Goal: Task Accomplishment & Management: Manage account settings

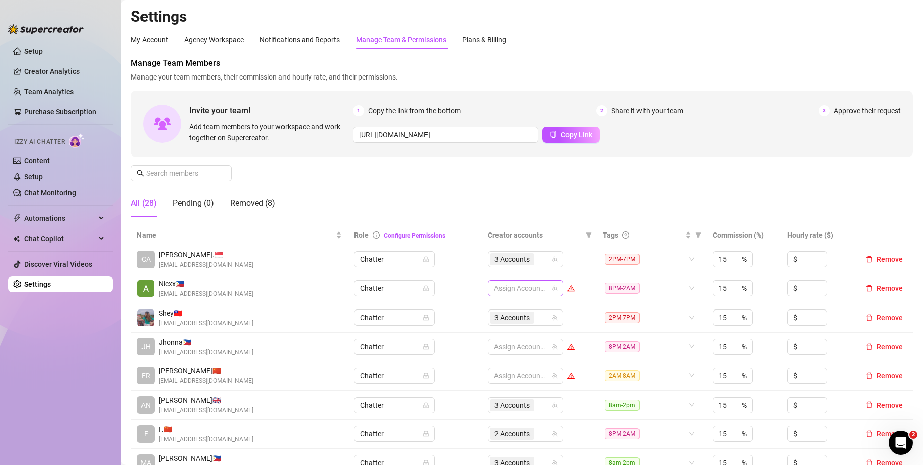
scroll to position [101, 0]
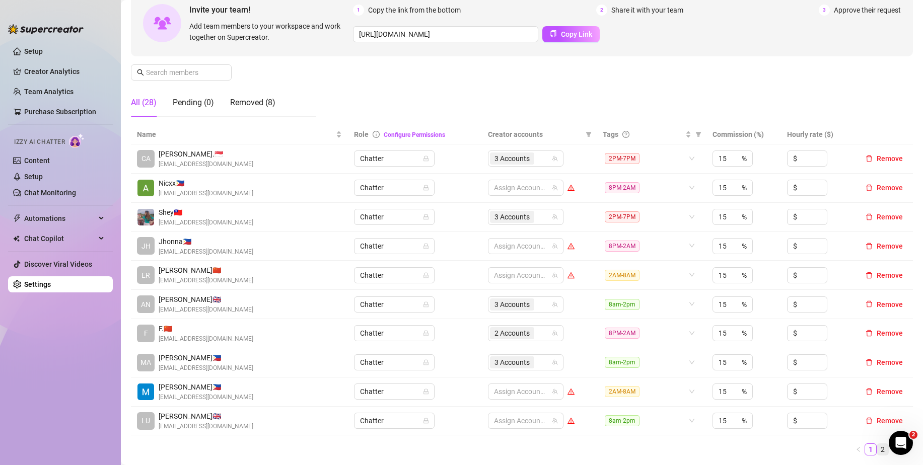
drag, startPoint x: 876, startPoint y: 448, endPoint x: 868, endPoint y: 448, distance: 7.6
click at [877, 448] on link "2" at bounding box center [882, 449] width 11 height 11
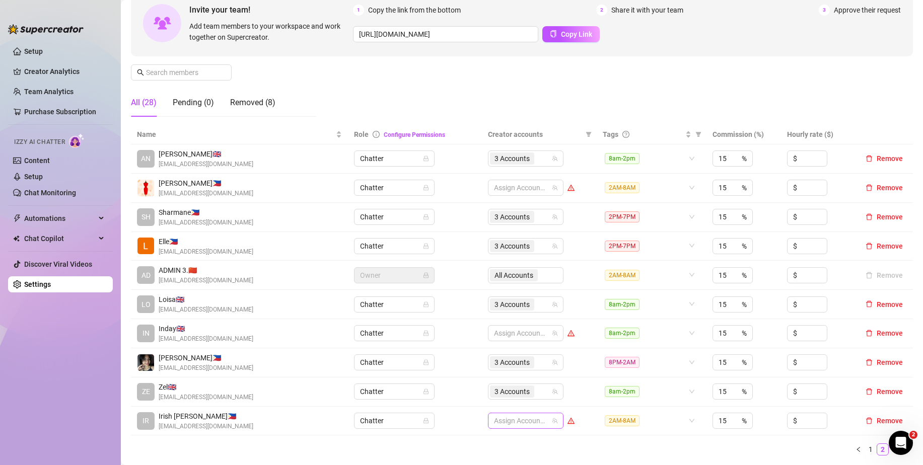
click at [510, 422] on div at bounding box center [520, 421] width 61 height 14
type input "jad"
click at [507, 399] on span "Select tree node" at bounding box center [505, 398] width 8 height 8
type input "ja"
click at [505, 383] on span "Select tree node" at bounding box center [505, 384] width 8 height 8
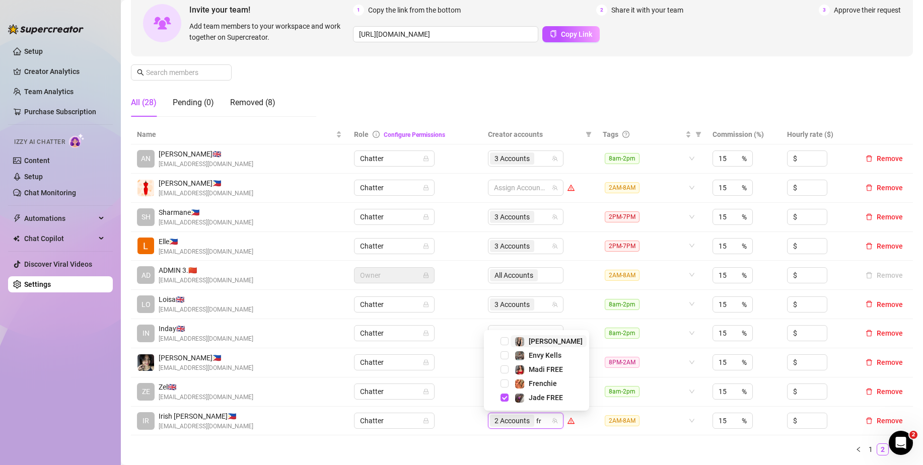
type input "fre"
click at [504, 383] on span "Select tree node" at bounding box center [505, 384] width 8 height 8
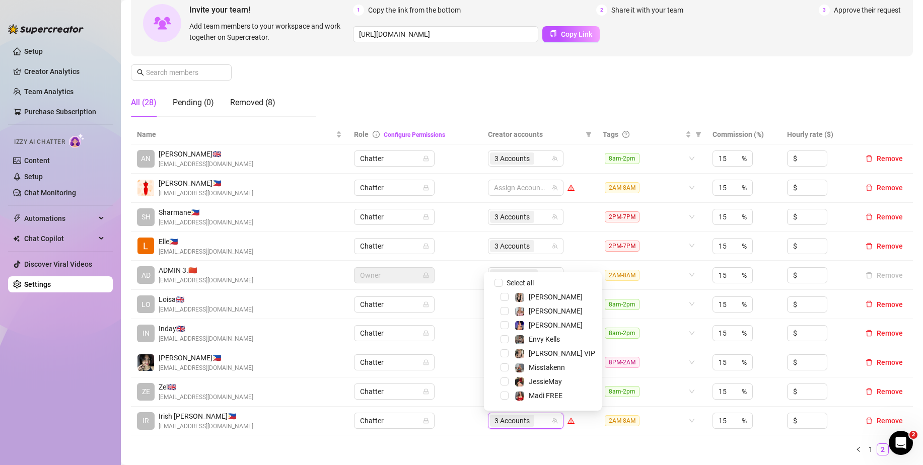
click at [501, 455] on ul "1 2 3" at bounding box center [522, 450] width 782 height 12
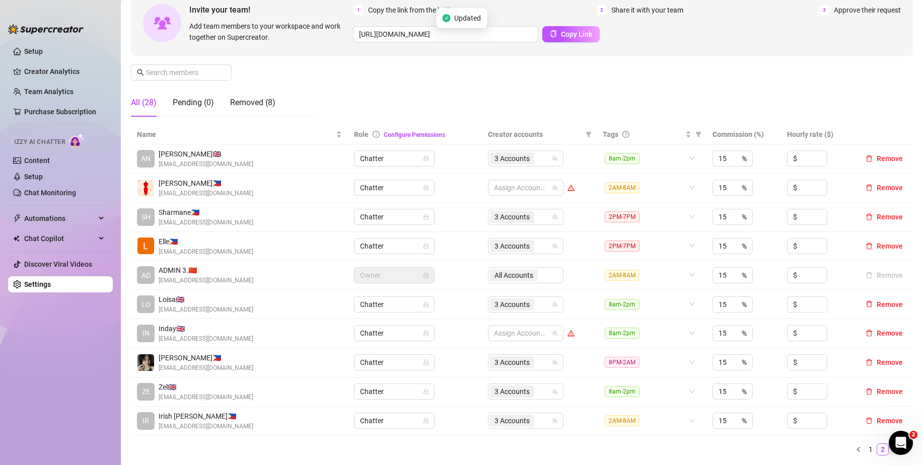
click at [889, 451] on link "3" at bounding box center [894, 449] width 11 height 11
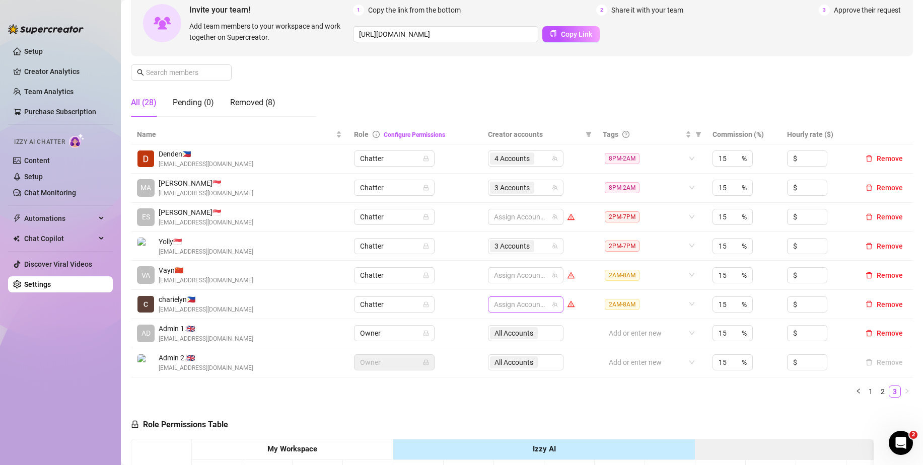
click at [507, 299] on div at bounding box center [520, 305] width 61 height 14
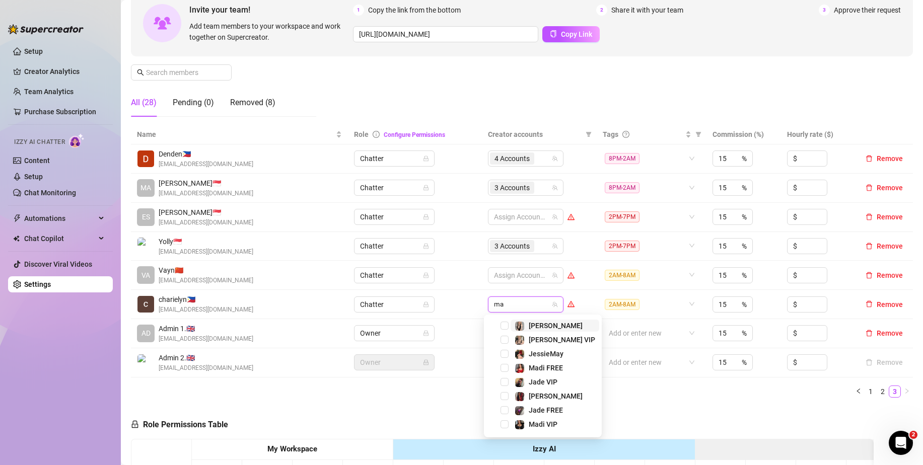
type input "mar"
click at [505, 325] on span "Select tree node" at bounding box center [505, 326] width 8 height 8
type input "mar"
click at [504, 337] on span "Select tree node" at bounding box center [505, 340] width 8 height 8
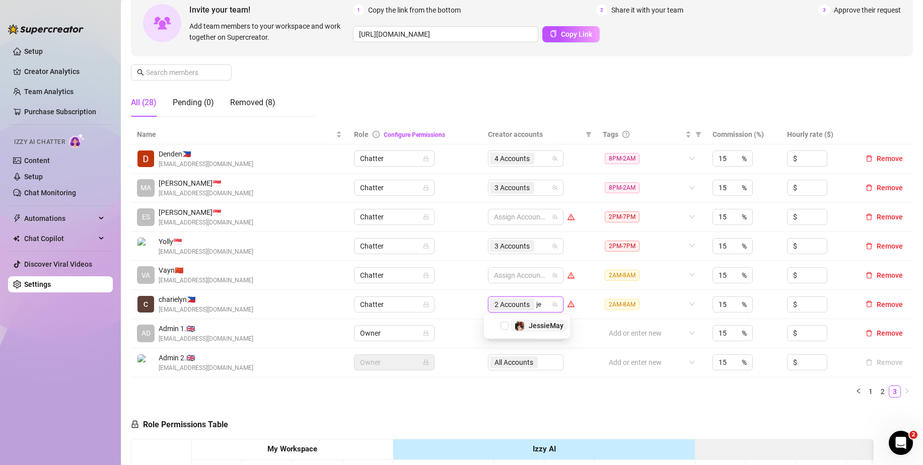
type input "jes"
click at [505, 327] on span "Select tree node" at bounding box center [505, 326] width 8 height 8
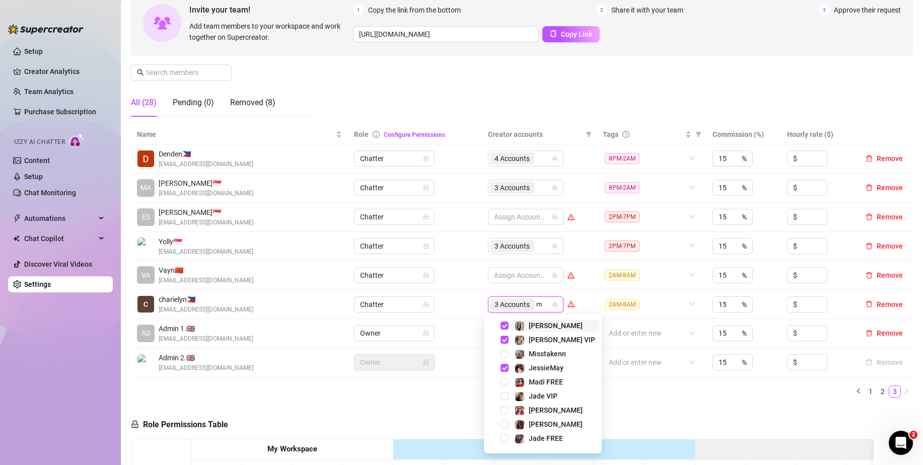
type input "mi"
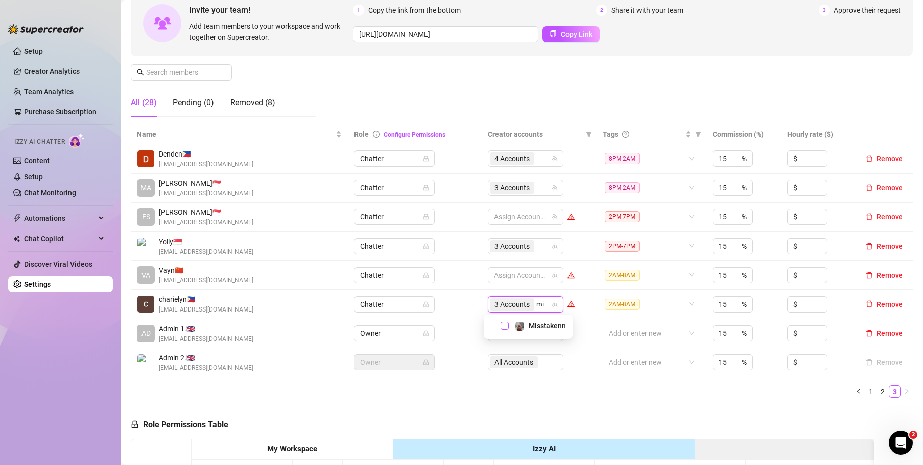
click at [505, 329] on span "Select tree node" at bounding box center [505, 326] width 8 height 8
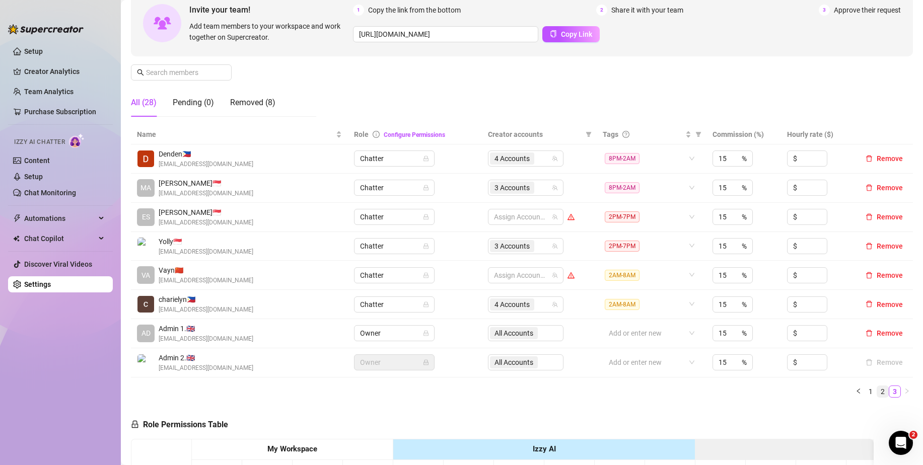
click at [877, 392] on link "2" at bounding box center [882, 391] width 11 height 11
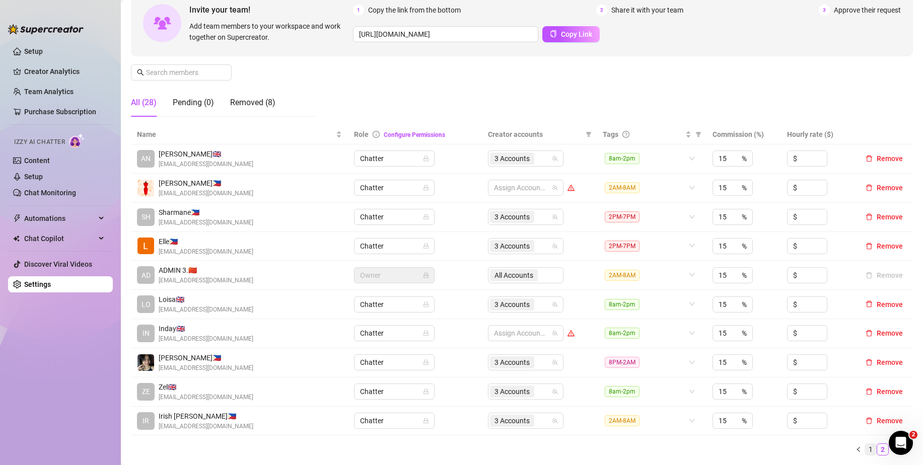
click at [865, 446] on link "1" at bounding box center [870, 449] width 11 height 11
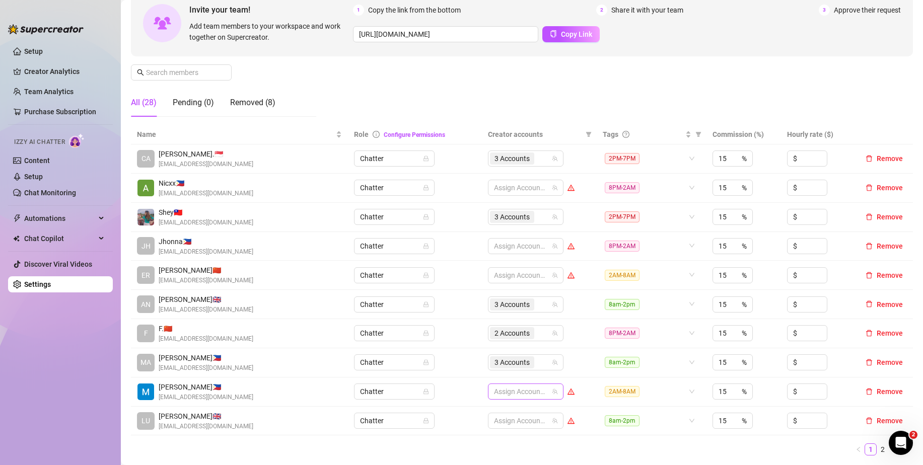
click at [523, 392] on div at bounding box center [520, 392] width 61 height 14
type input "chy"
click at [503, 366] on span "Select tree node" at bounding box center [505, 369] width 8 height 8
type input "env"
click at [505, 366] on span "Select tree node" at bounding box center [505, 369] width 8 height 8
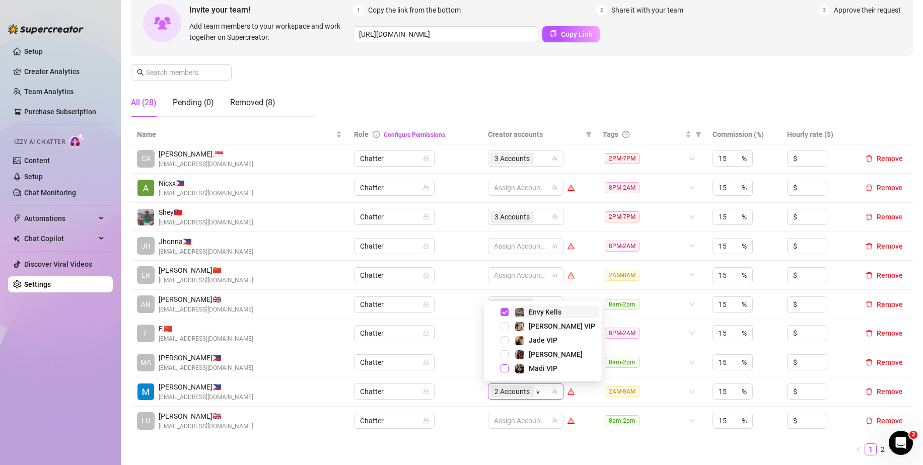
type input "va"
click at [505, 367] on span "Select tree node" at bounding box center [505, 369] width 8 height 8
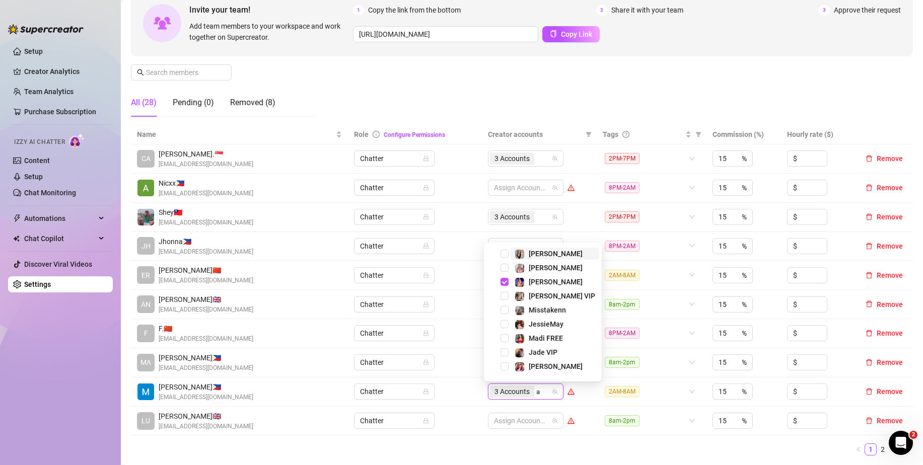
type input "an"
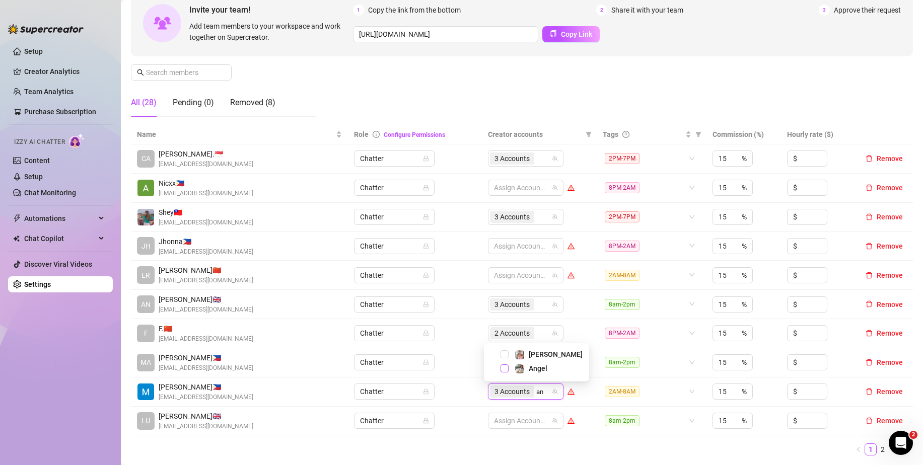
click at [501, 368] on span "Select tree node" at bounding box center [505, 369] width 8 height 8
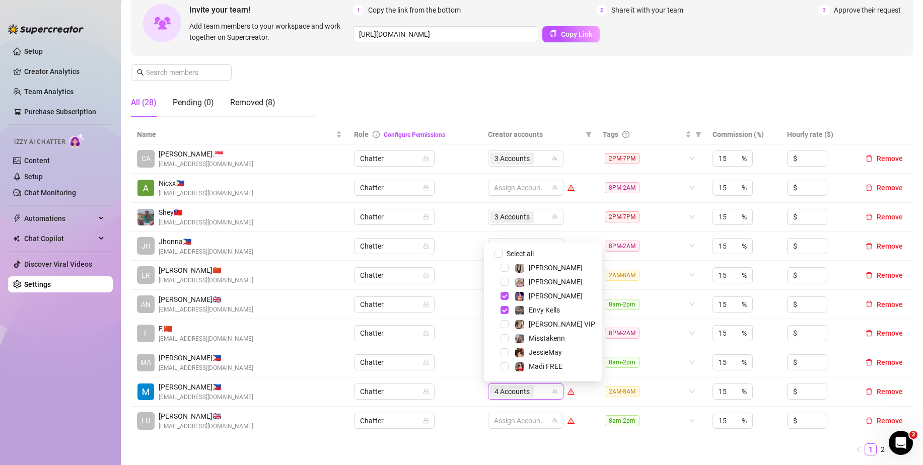
click at [463, 446] on ul "1 2 3" at bounding box center [522, 450] width 782 height 12
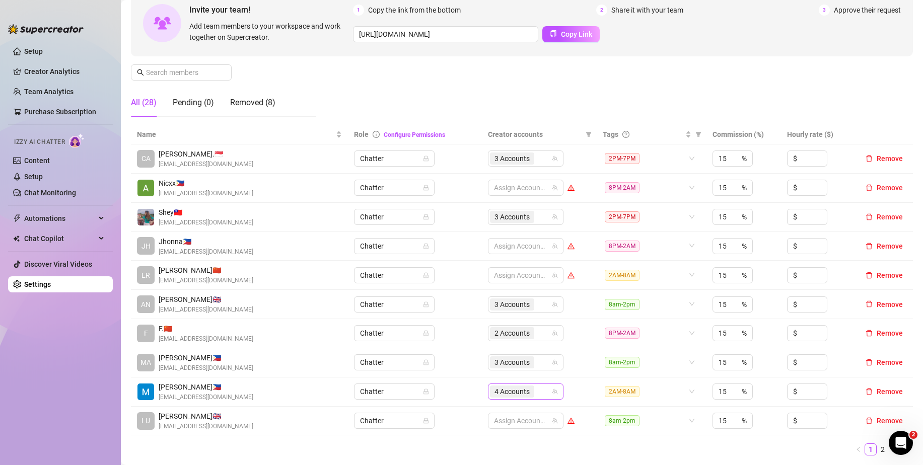
click at [541, 395] on div "4 Accounts" at bounding box center [520, 392] width 61 height 14
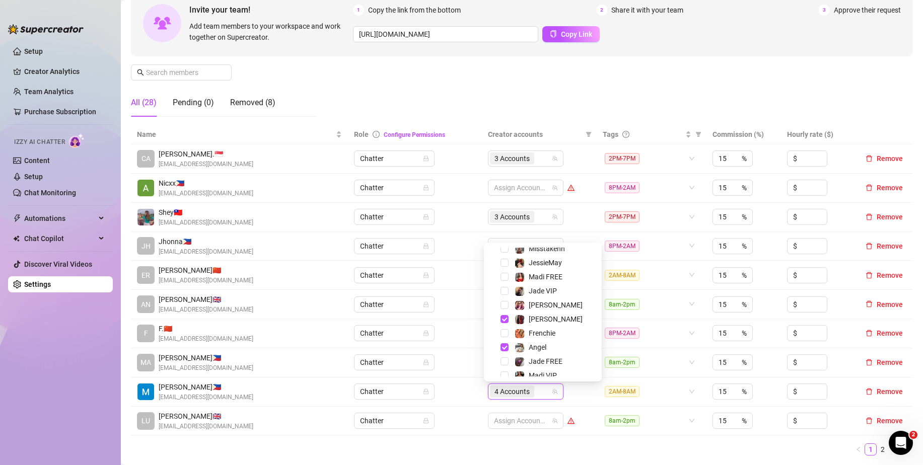
scroll to position [97, 0]
click at [505, 340] on span "Select tree node" at bounding box center [505, 340] width 8 height 8
click at [503, 300] on span "Select tree node" at bounding box center [505, 298] width 8 height 8
click at [708, 445] on ul "1 2 3" at bounding box center [522, 450] width 782 height 12
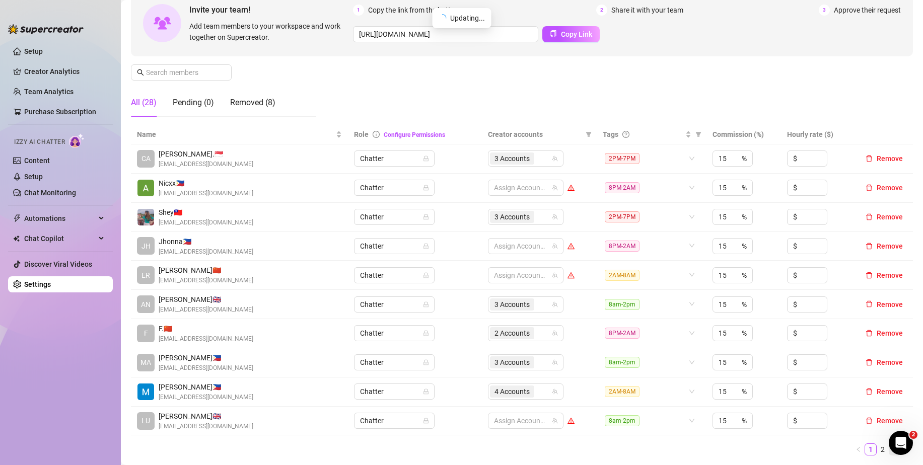
click at [889, 453] on link "3" at bounding box center [894, 449] width 11 height 11
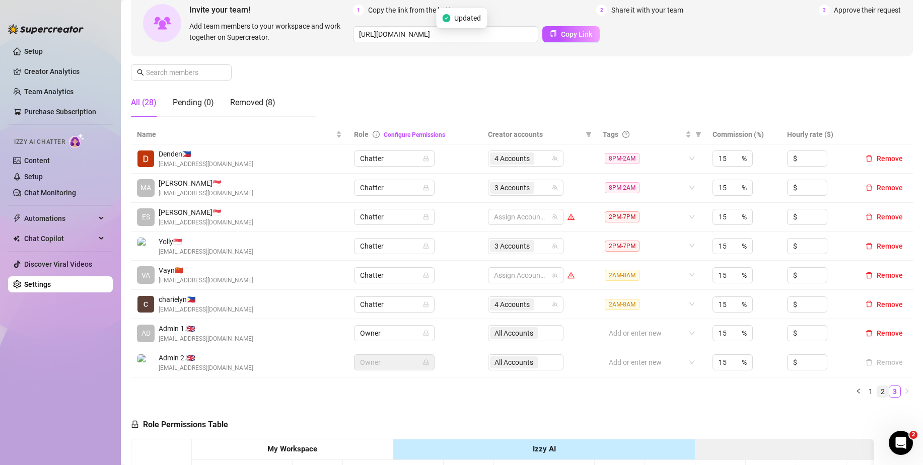
click at [877, 393] on link "2" at bounding box center [882, 391] width 11 height 11
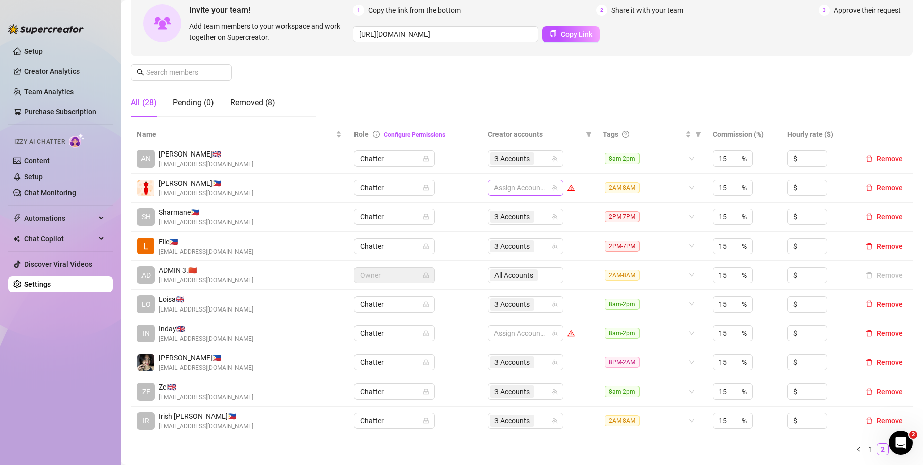
click at [508, 191] on div at bounding box center [520, 188] width 61 height 14
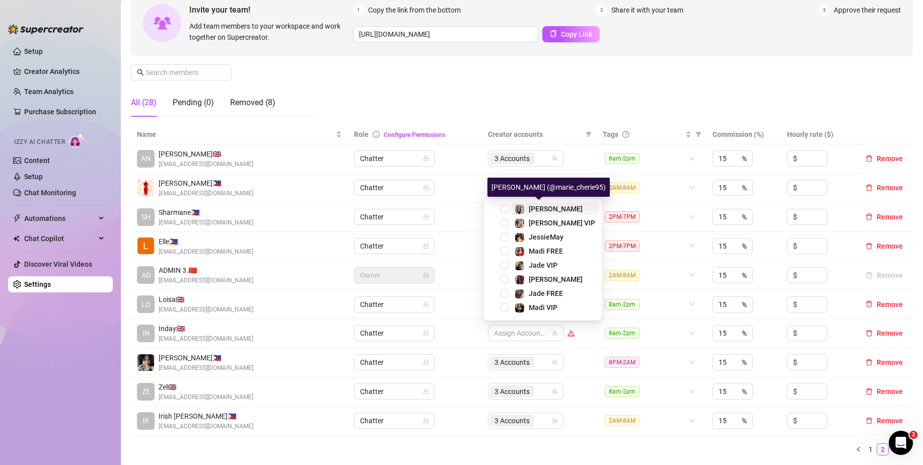
type input "mad"
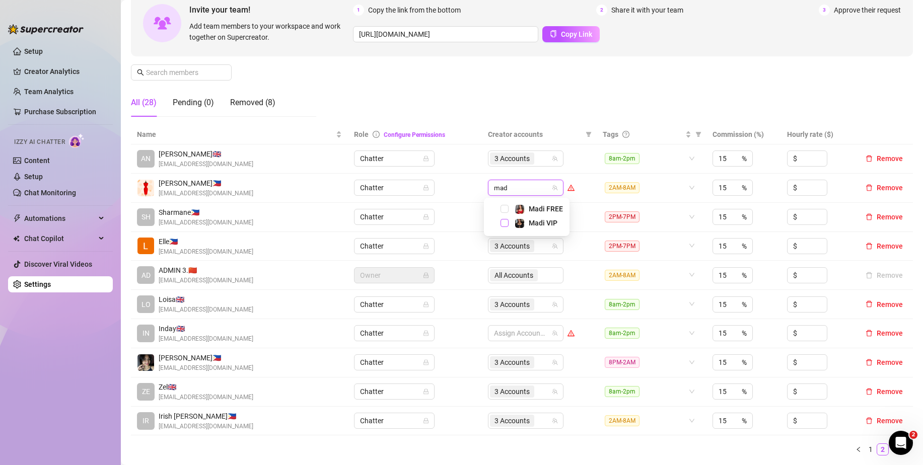
click at [508, 220] on span "Select tree node" at bounding box center [505, 223] width 8 height 8
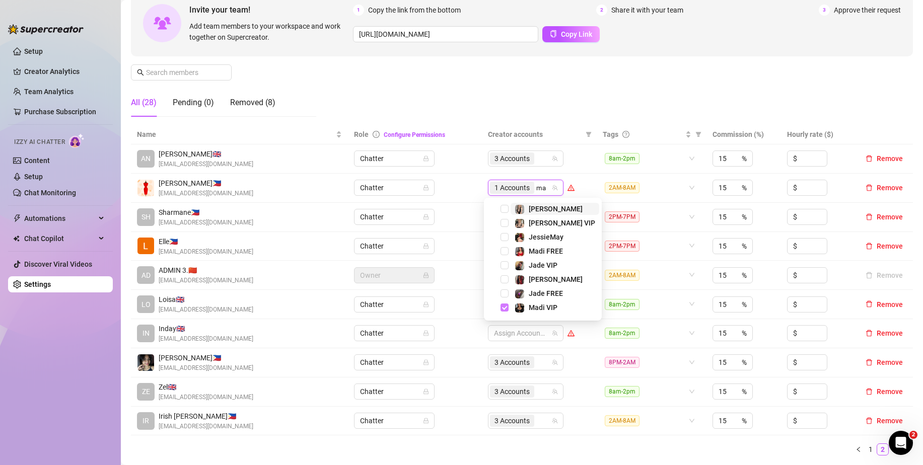
type input "mad"
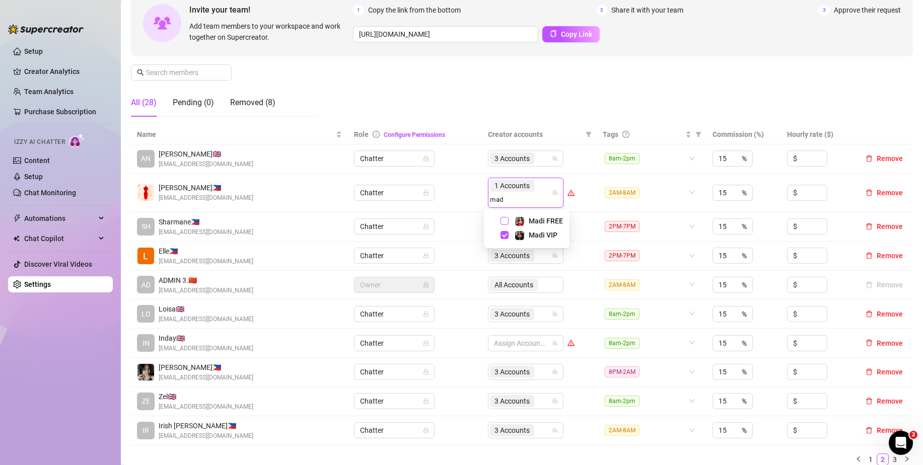
click at [504, 221] on span "Select tree node" at bounding box center [505, 221] width 8 height 8
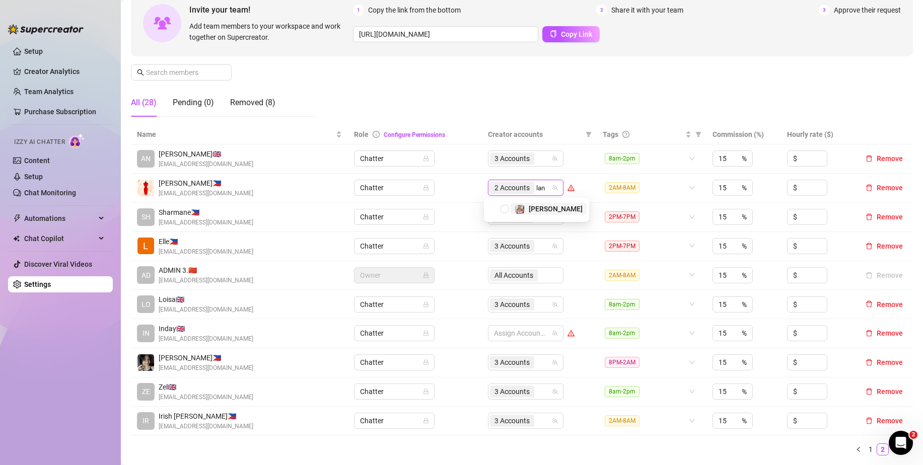
type input "[PERSON_NAME]"
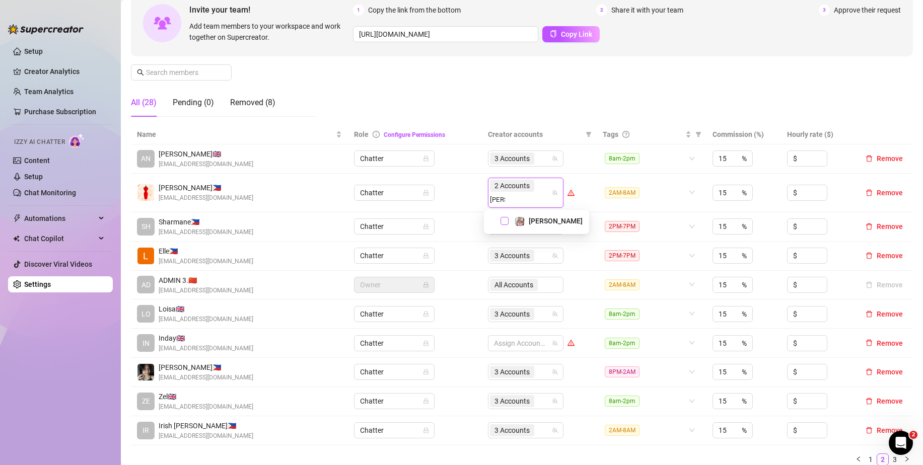
click at [501, 220] on span "Select tree node" at bounding box center [505, 221] width 8 height 8
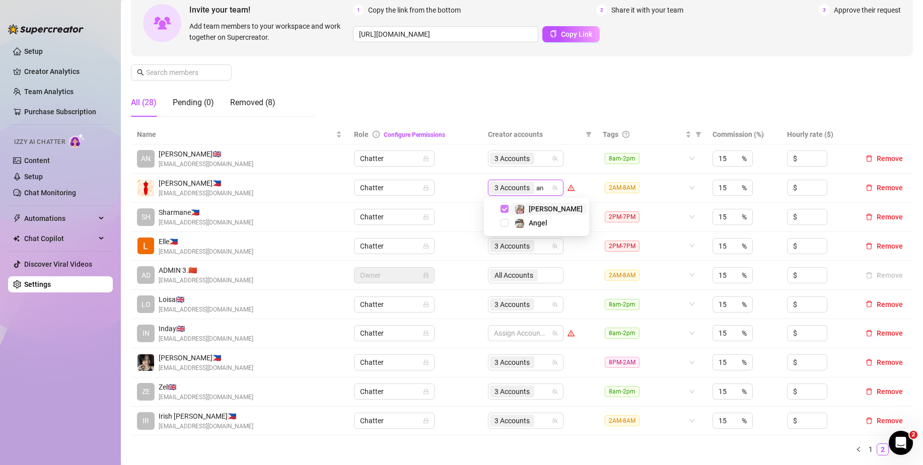
type input "ang"
click at [504, 208] on span "Select tree node" at bounding box center [505, 209] width 8 height 8
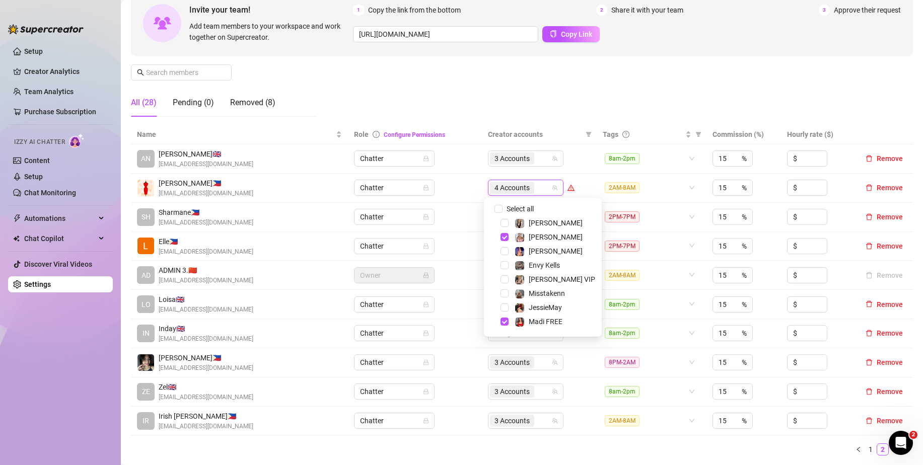
click at [574, 83] on div "Manage Team Members Manage your team members, their commission and hourly rate,…" at bounding box center [522, 41] width 782 height 168
